Goal: Entertainment & Leisure: Consume media (video, audio)

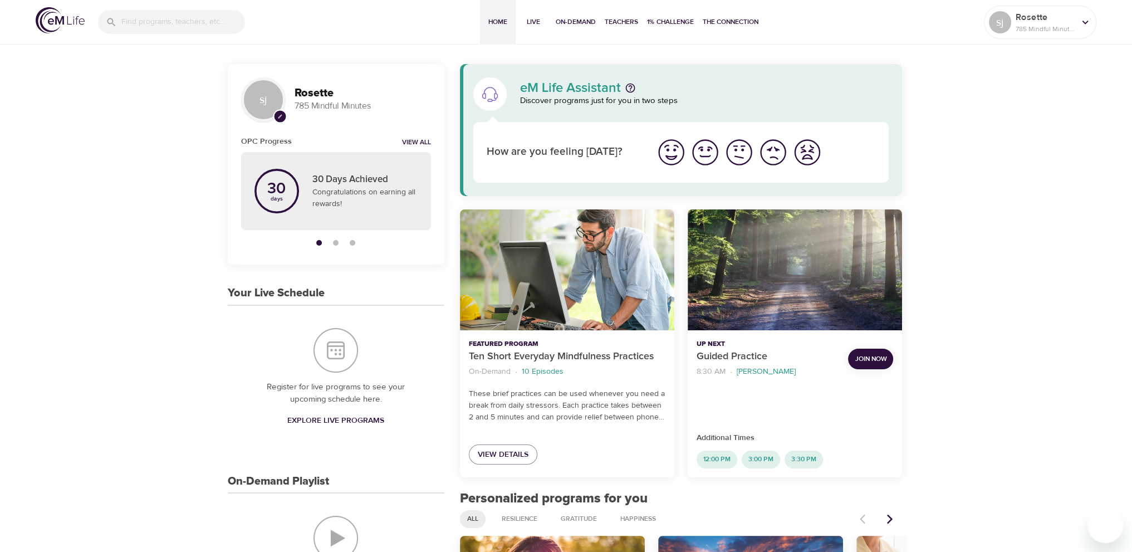
click at [1058, 19] on p "Rosette" at bounding box center [1044, 17] width 59 height 13
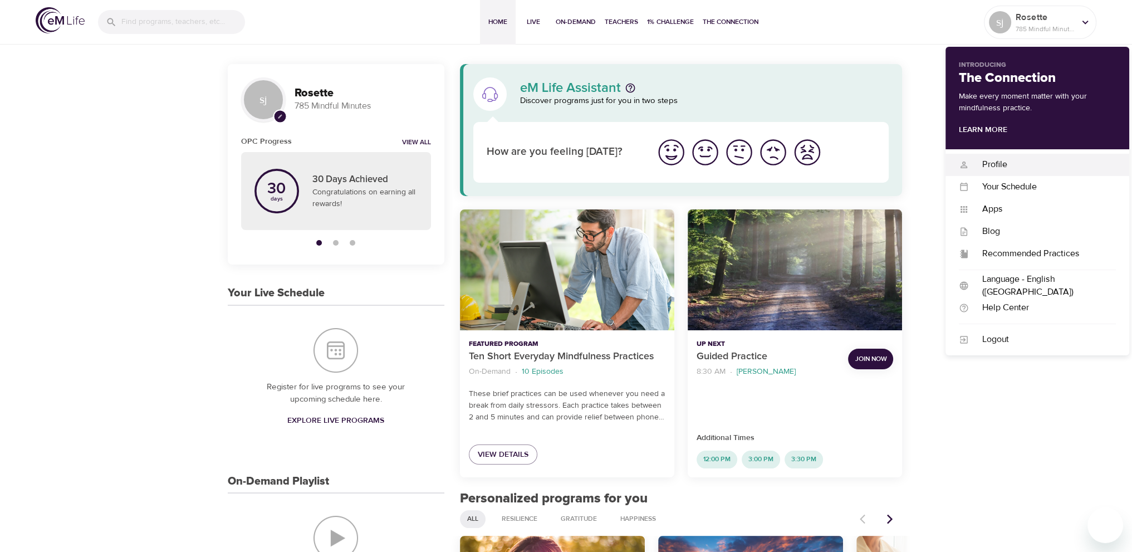
click at [998, 163] on div "Profile" at bounding box center [1042, 164] width 147 height 13
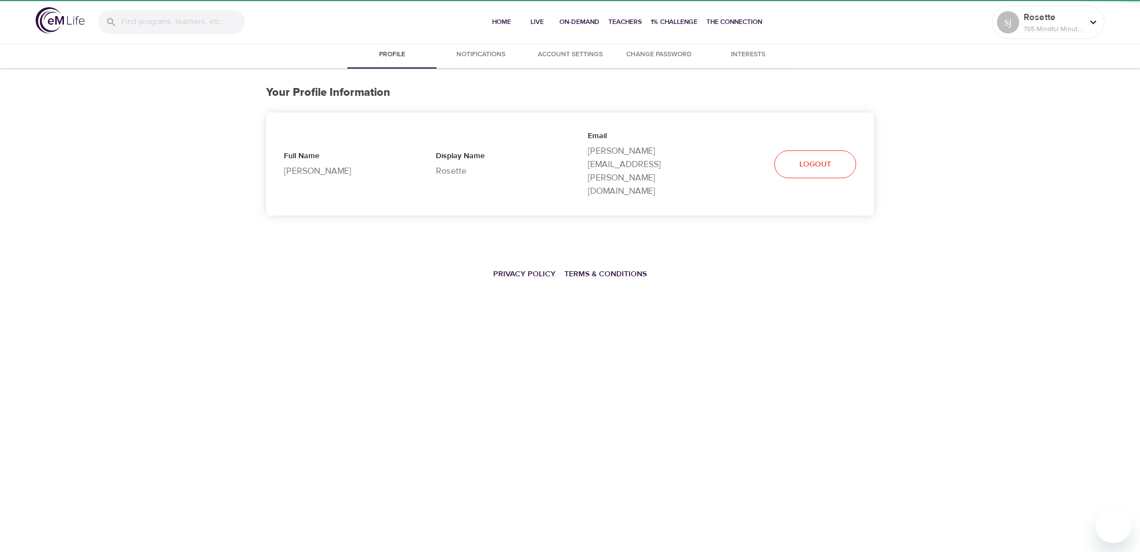
select select "10"
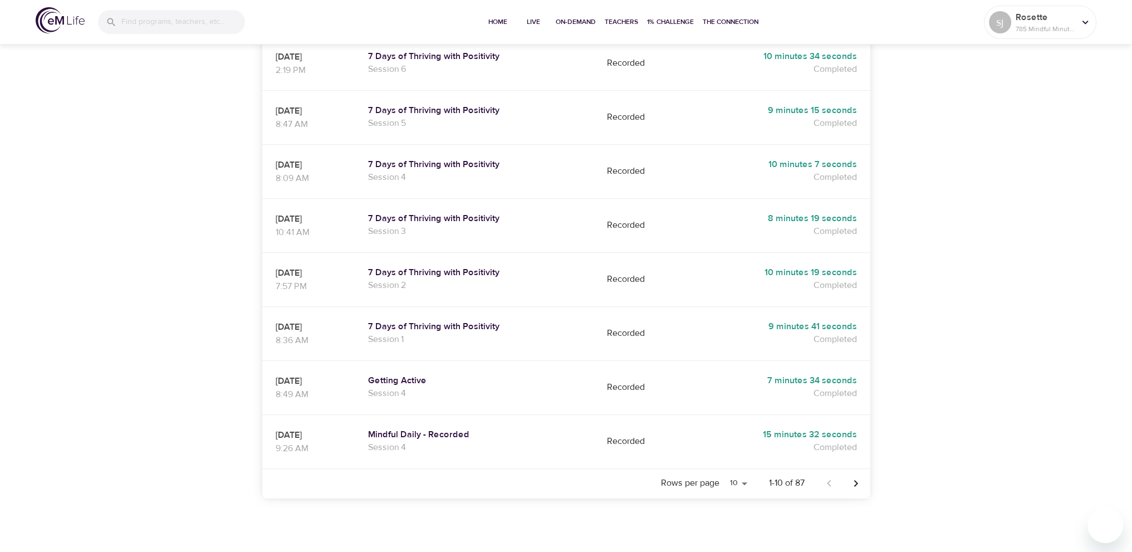
scroll to position [400, 0]
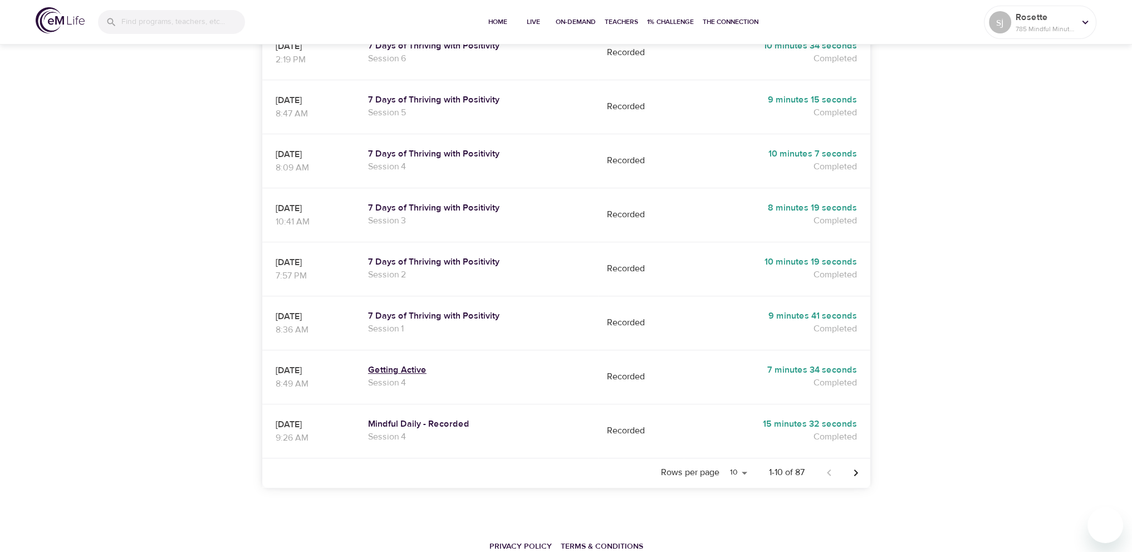
click at [434, 364] on h5 "Getting Active" at bounding box center [476, 370] width 217 height 12
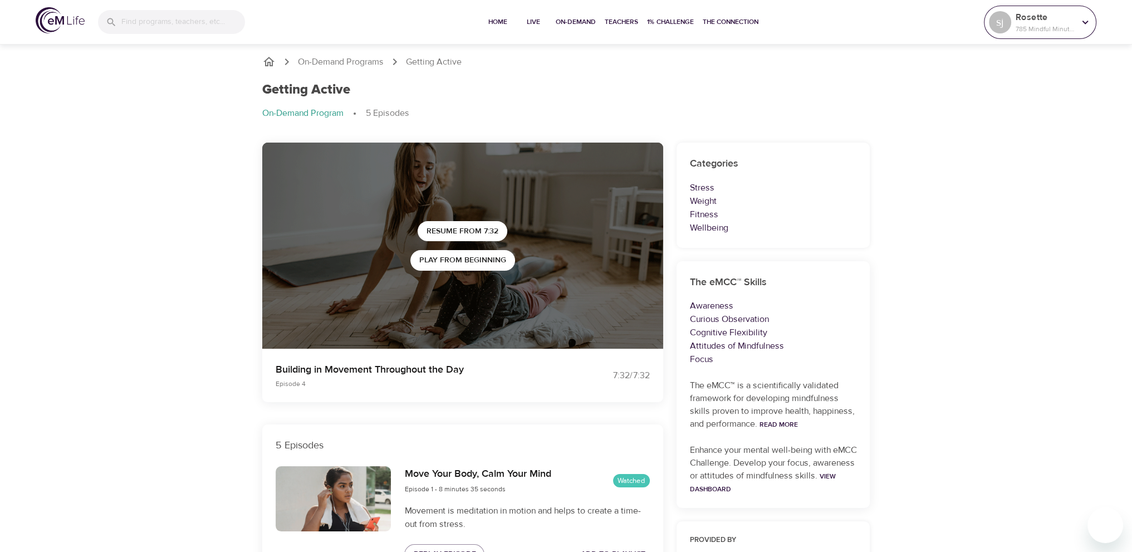
click at [1055, 26] on p "785 Mindful Minutes" at bounding box center [1044, 29] width 59 height 10
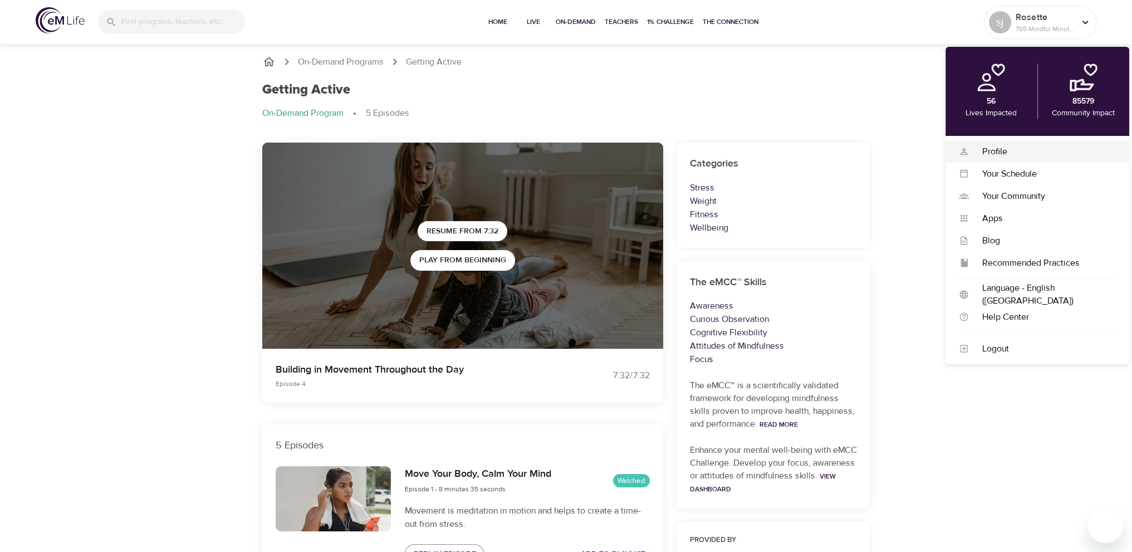
click at [1002, 159] on div "Profile Profile" at bounding box center [1037, 151] width 184 height 22
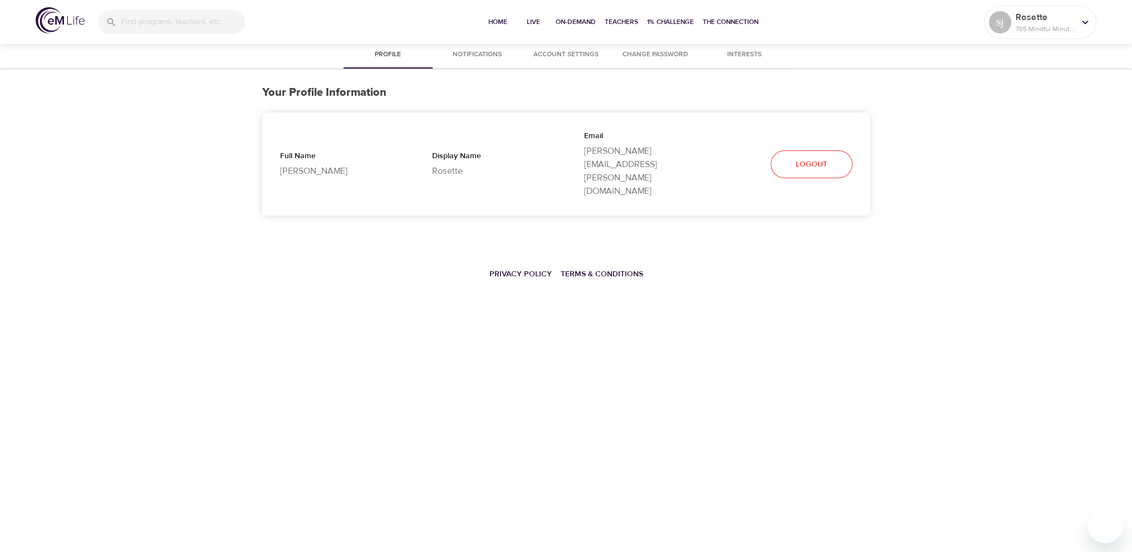
select select "10"
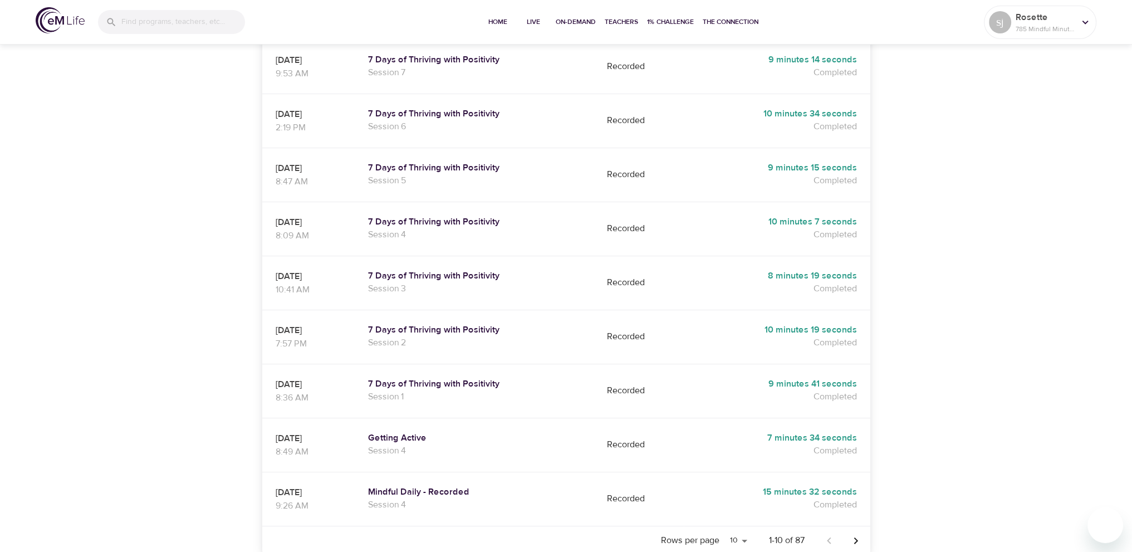
scroll to position [400, 0]
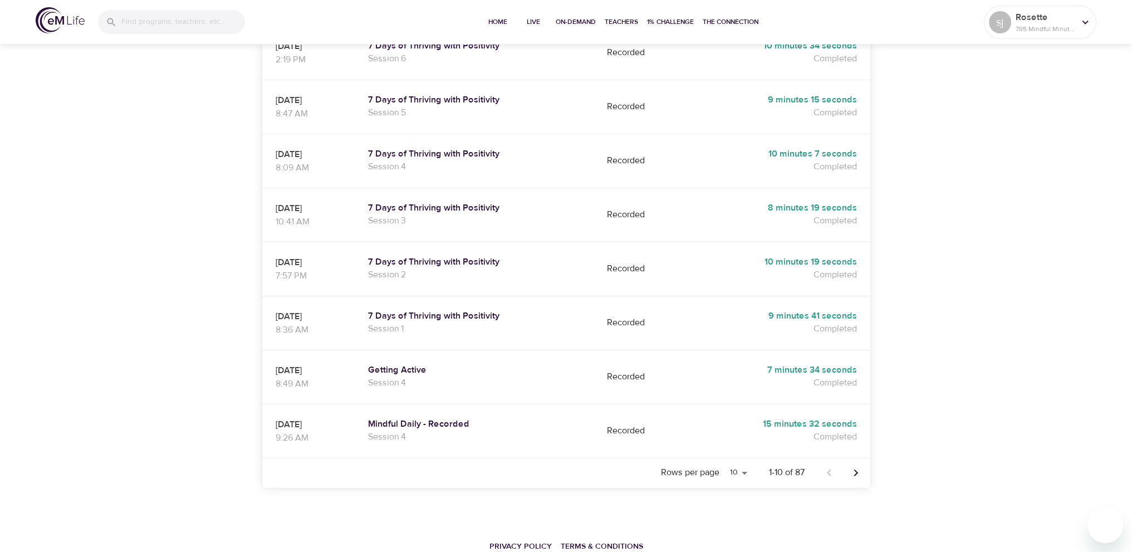
click at [854, 466] on icon "Next page" at bounding box center [855, 472] width 13 height 13
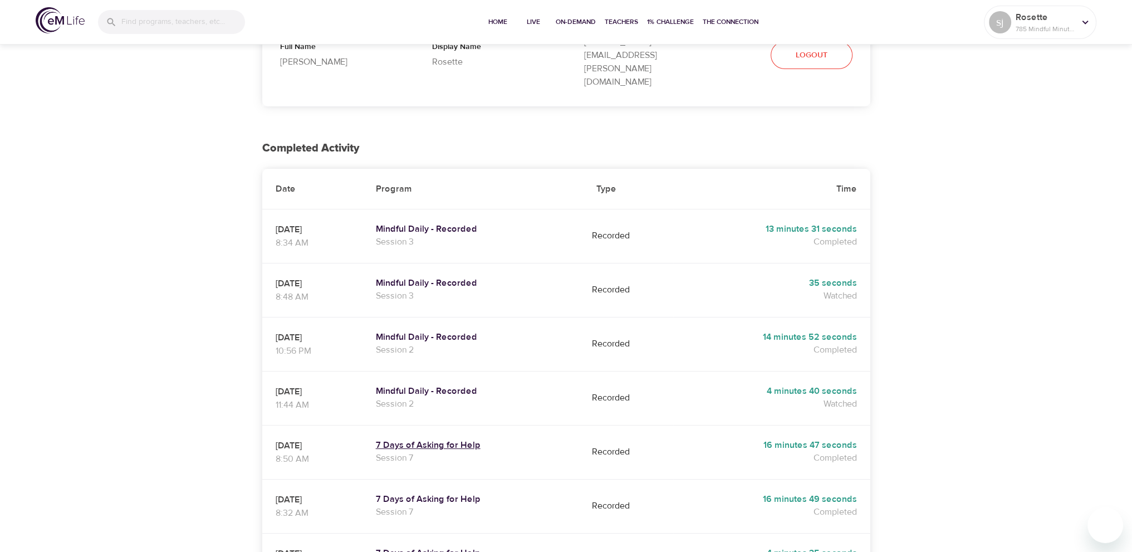
scroll to position [66, 0]
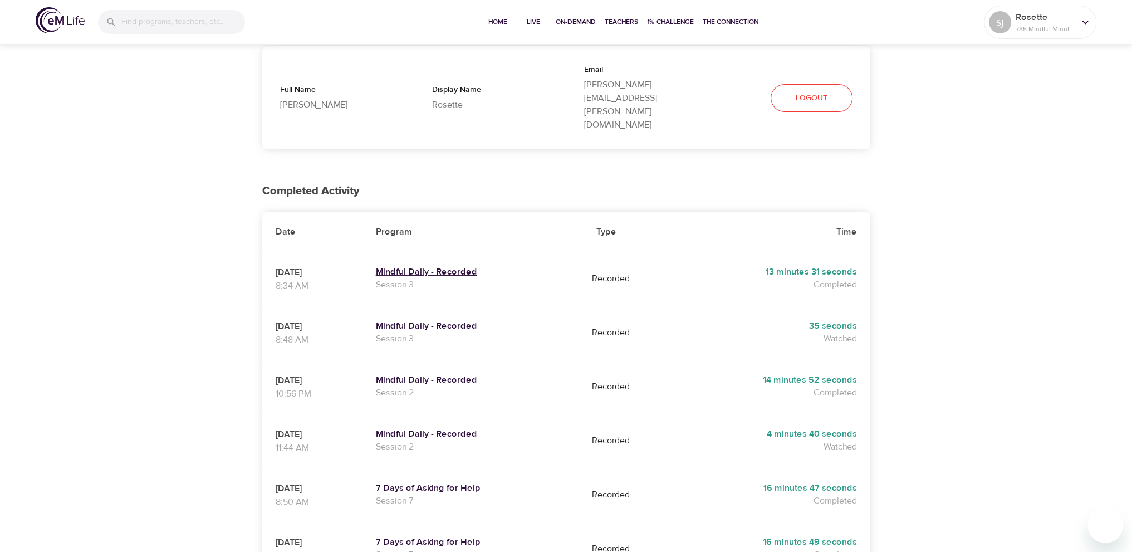
click at [485, 266] on h5 "Mindful Daily - Recorded" at bounding box center [473, 272] width 194 height 12
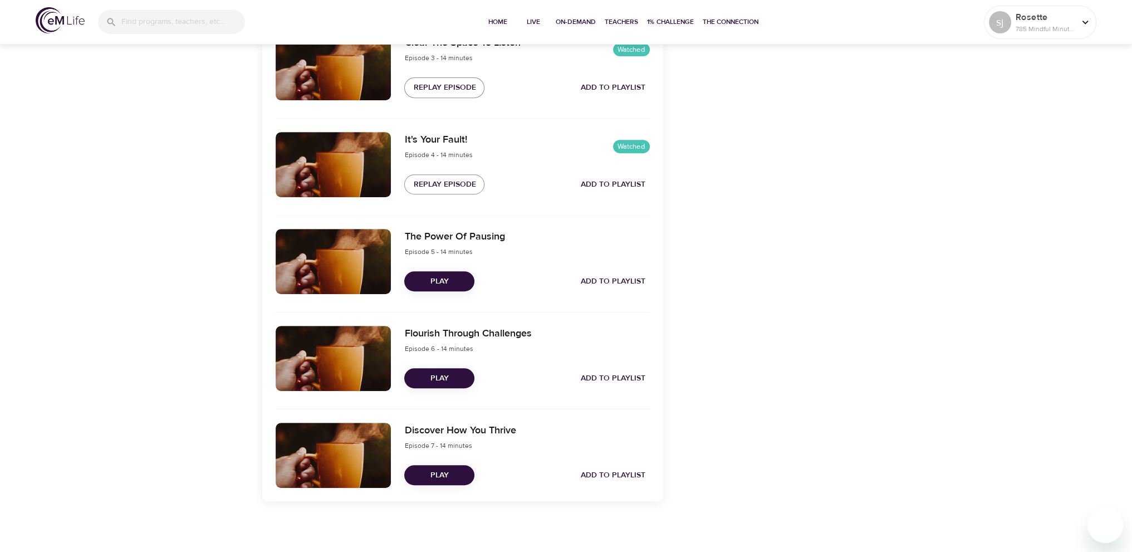
scroll to position [630, 0]
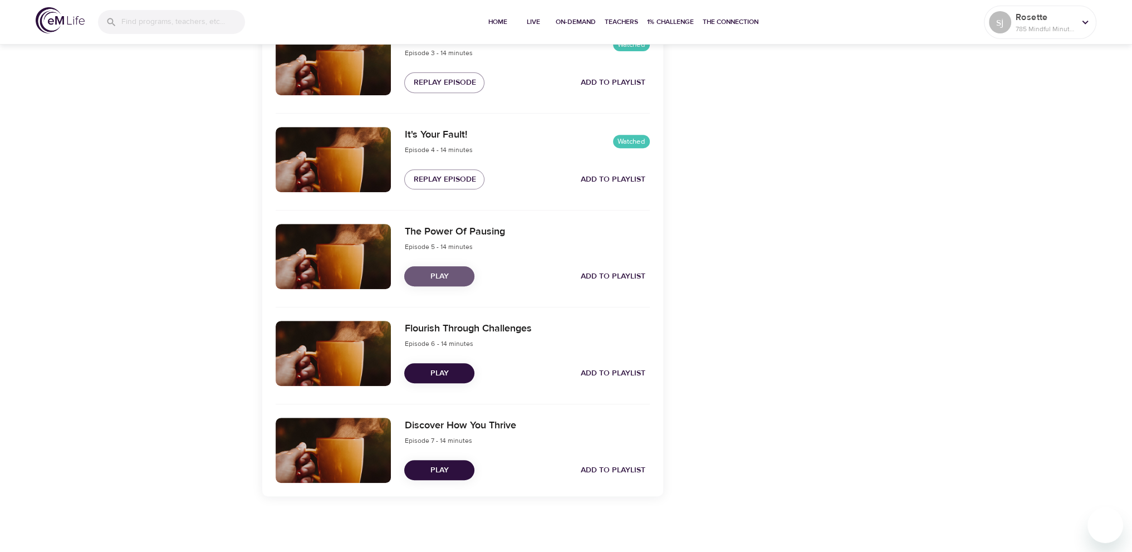
click at [458, 278] on span "Play" at bounding box center [439, 276] width 52 height 14
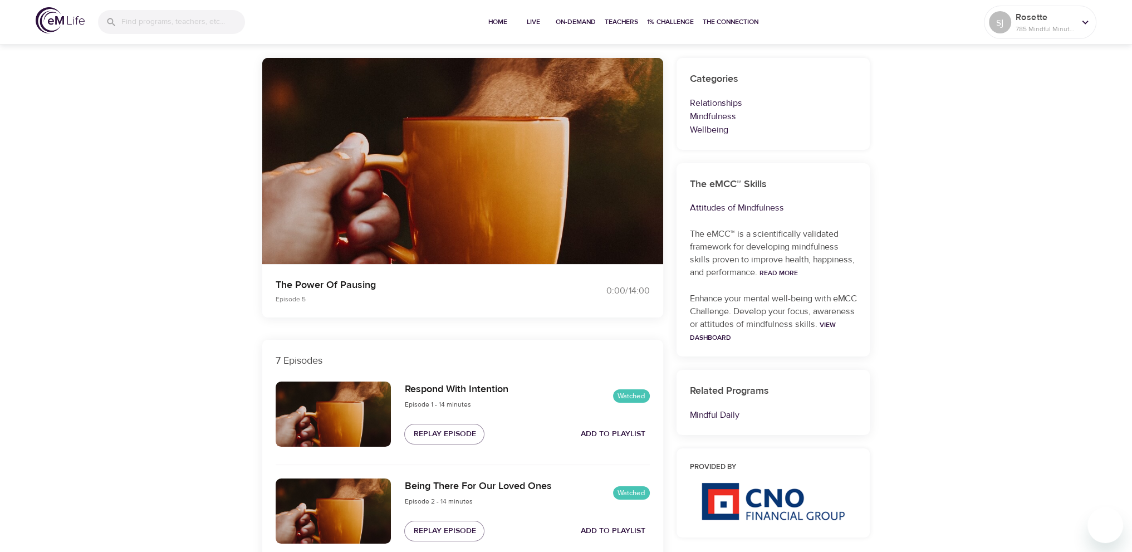
scroll to position [0, 0]
